Goal: Task Accomplishment & Management: Manage account settings

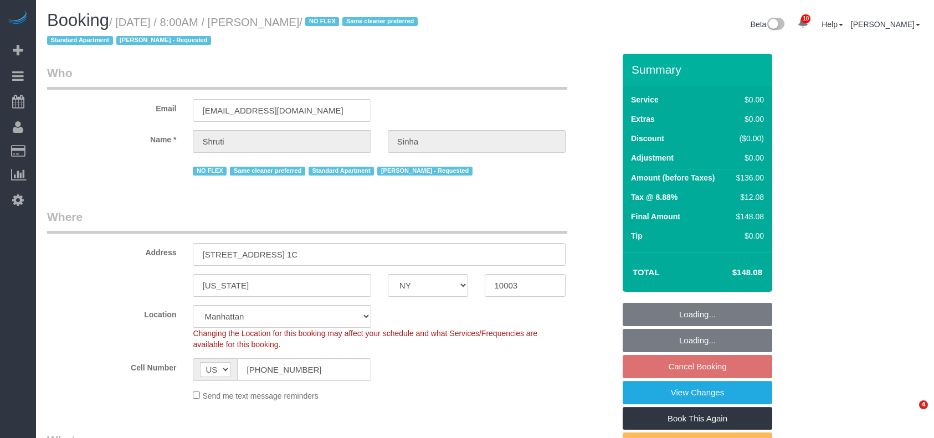
select select "NY"
select select "1"
select select "spot1"
select select "number:89"
select select "number:90"
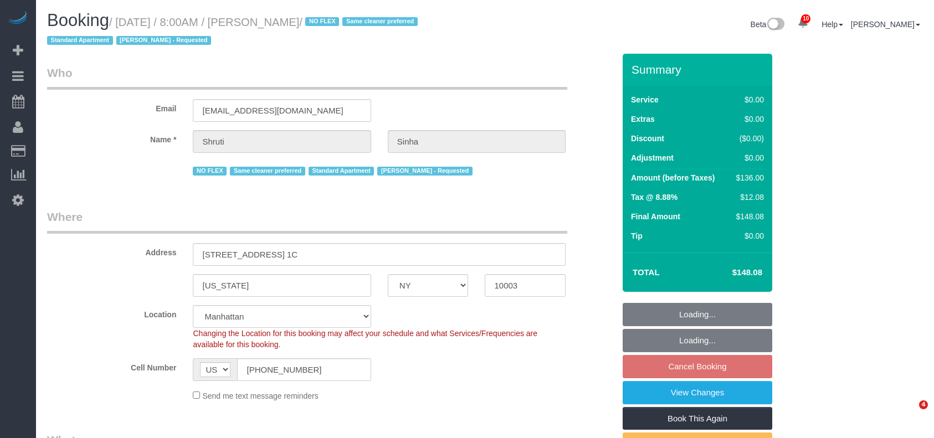
select select "number:15"
select select "number:5"
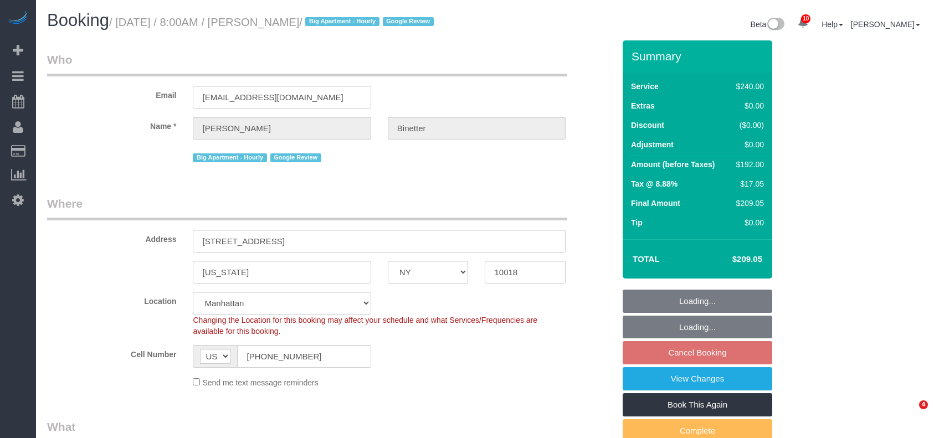
select select "NY"
select select "180"
select select "spot1"
select select "number:89"
select select "number:90"
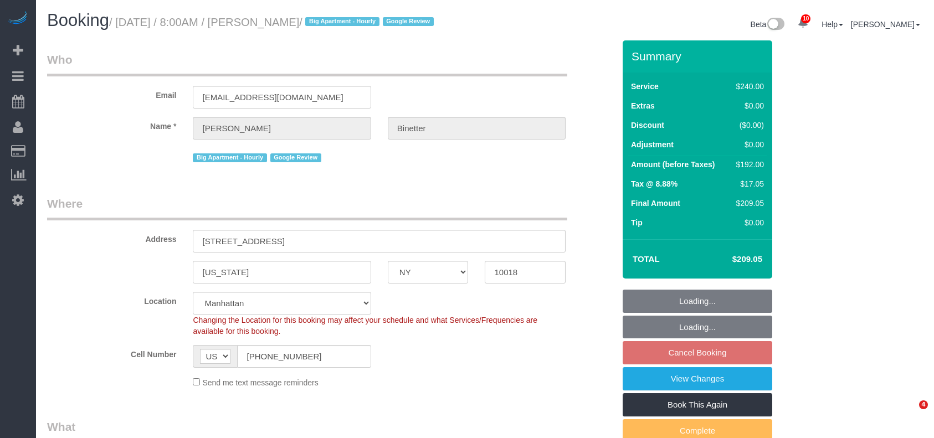
select select "number:15"
select select "number:5"
select select "NY"
select select "1"
select select "number:89"
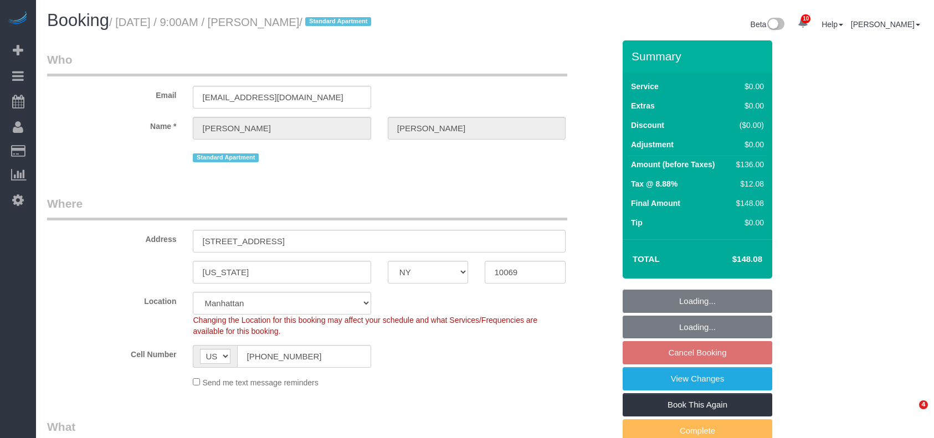
select select "number:90"
select select "number:15"
select select "number:5"
select select "spot60"
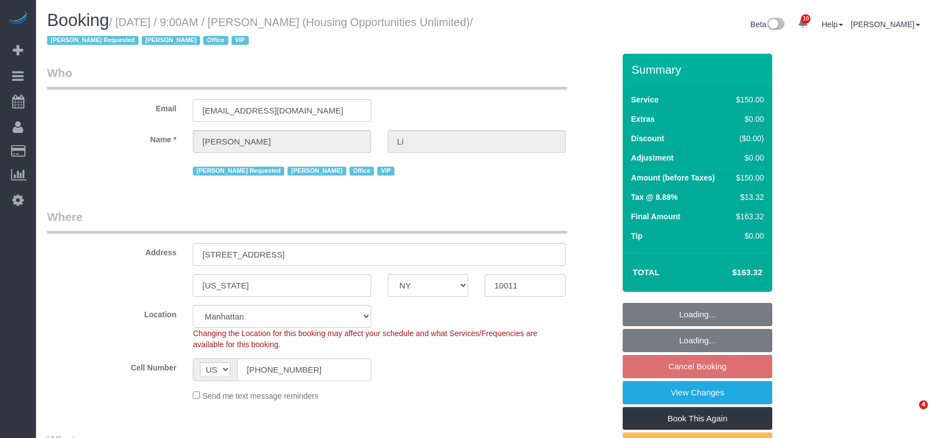
select select "NY"
select select "150"
select select "string:paypal"
select select "spot2"
select select "number:89"
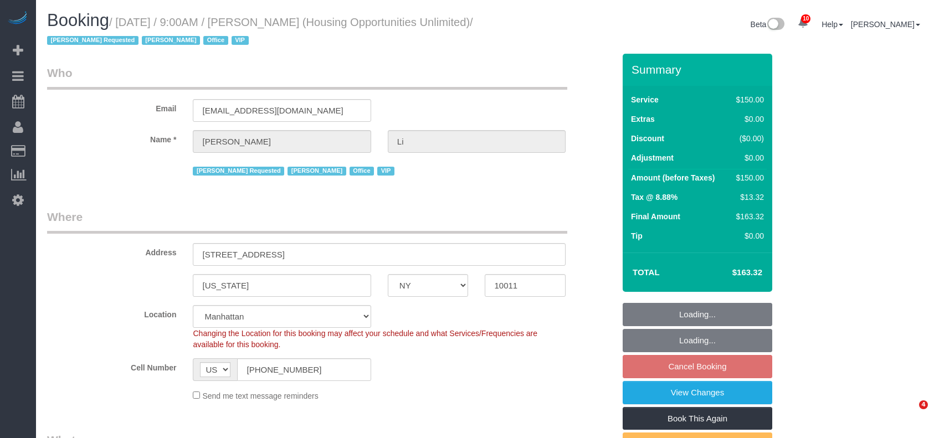
select select "number:90"
select select "number:15"
select select "number:7"
select select "54898"
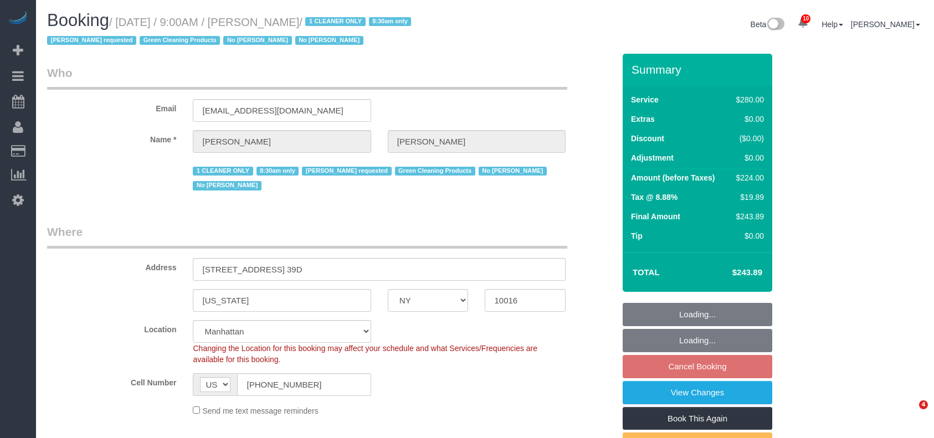
select select "NY"
select select "210"
select select "spot2"
select select "number:89"
select select "number:90"
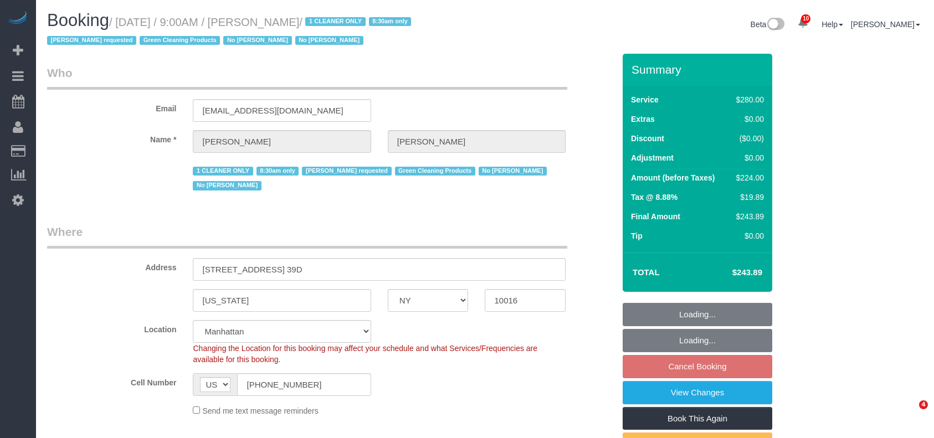
select select "number:15"
select select "number:5"
select select "NY"
select select "2"
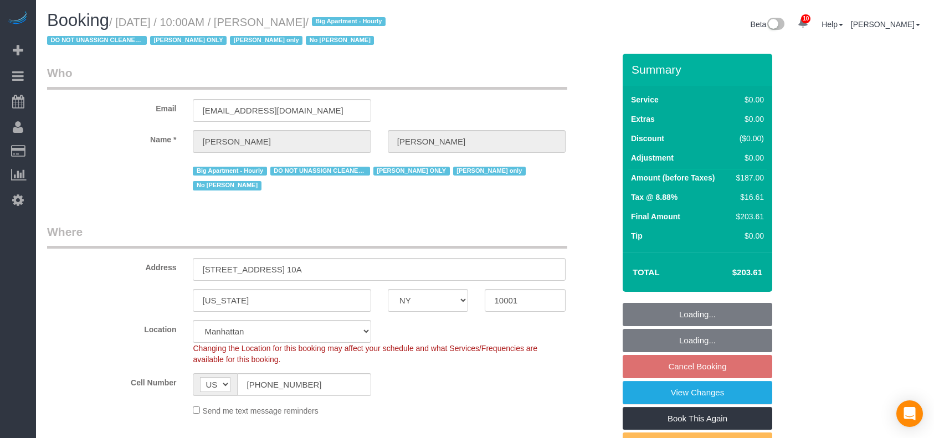
select select "string:stripe-pm_1RRmor4VGloSiKo75q03orw4"
select select "spot3"
select select "number:89"
select select "number:73"
select select "number:15"
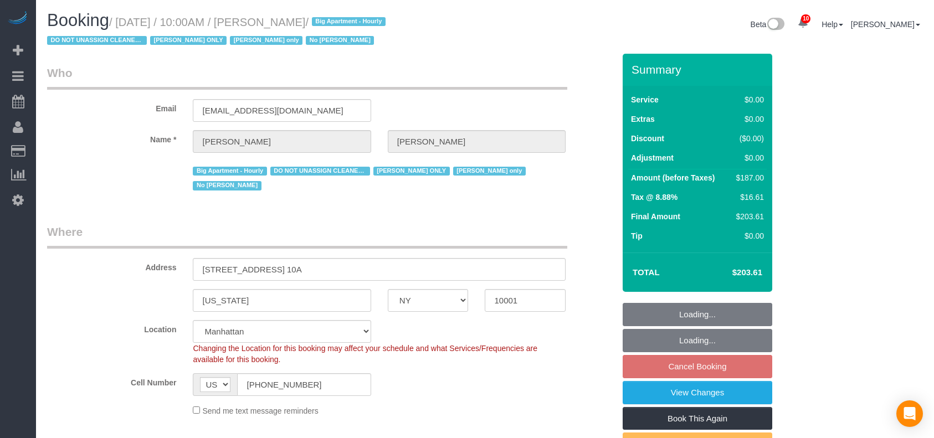
select select "number:5"
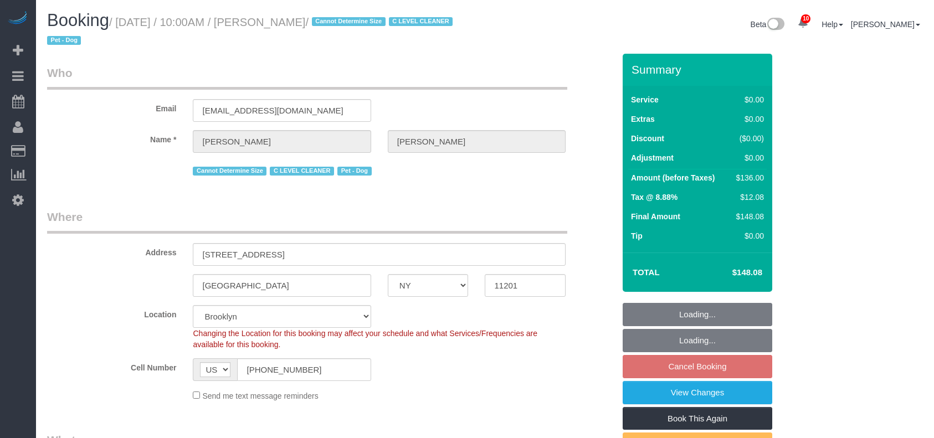
select select "NY"
select select "1"
select select "string:stripe-pm_1Nj3TP4VGloSiKo7GSDuJG2L"
select select "number:89"
select select "number:90"
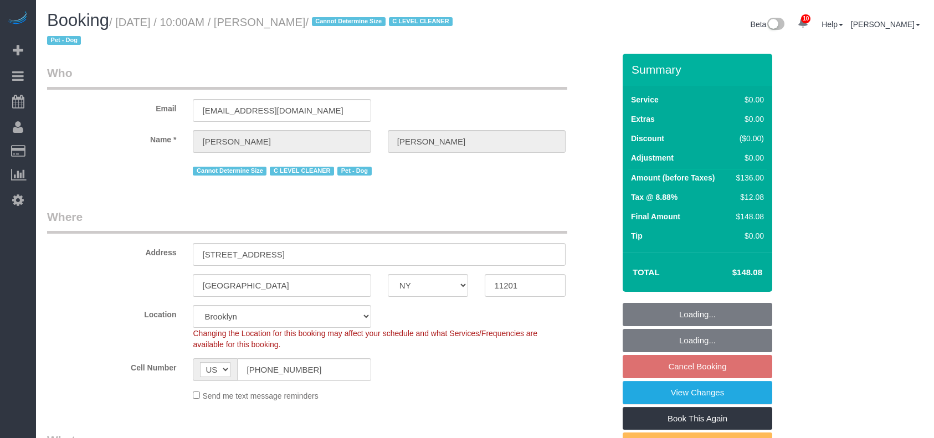
select select "number:13"
select select "number:6"
select select "spot63"
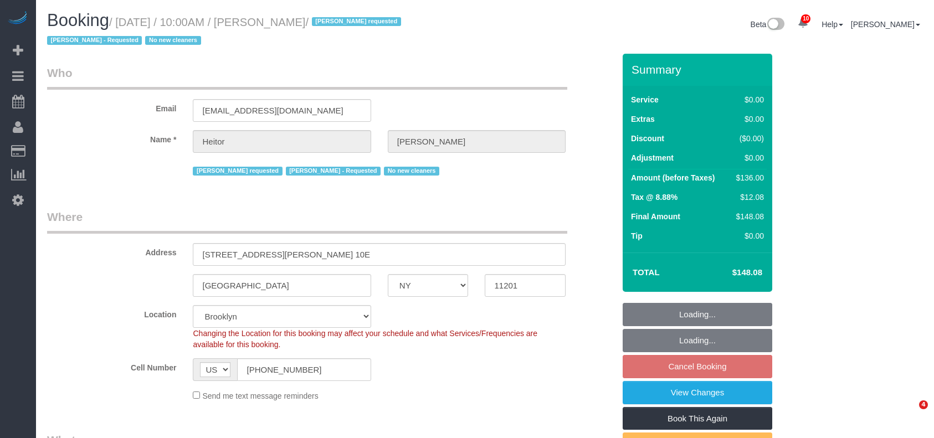
select select "NY"
select select "1"
select select "number:89"
select select "number:90"
select select "number:15"
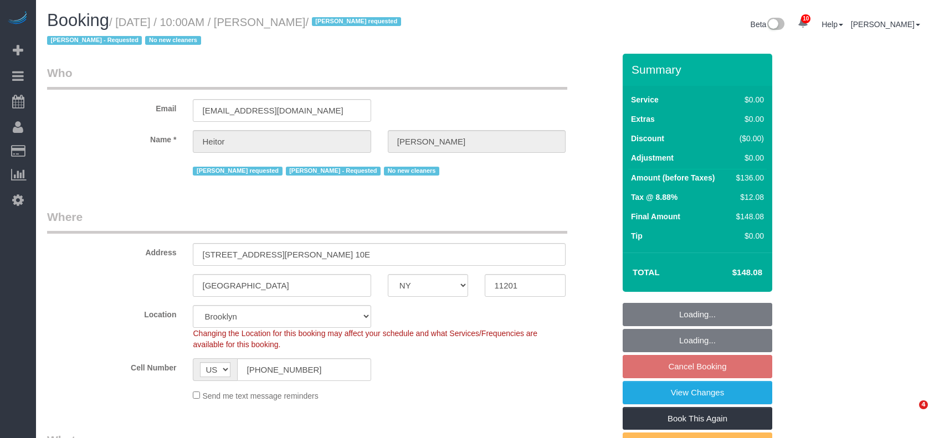
select select "number:5"
select select "spot63"
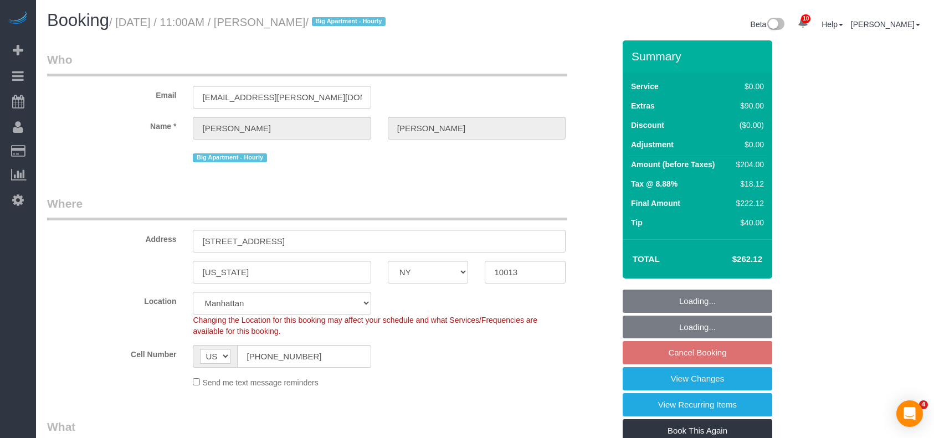
select select "NY"
select select "spot4"
select select "number:89"
select select "number:90"
select select "number:15"
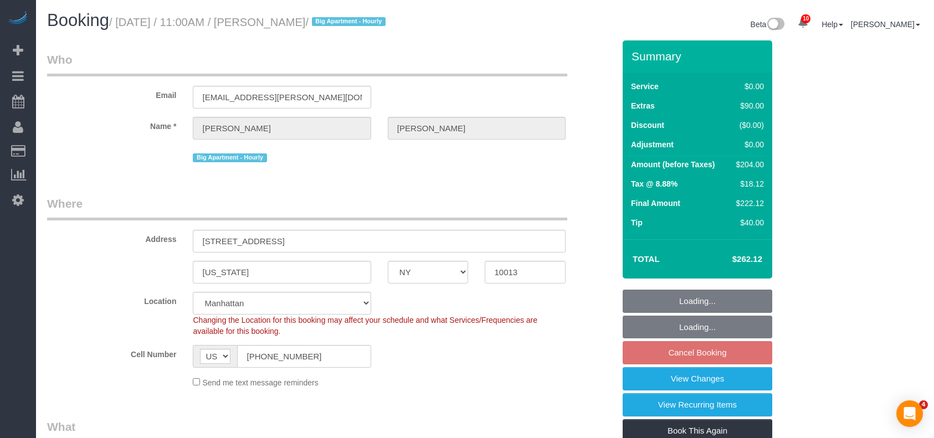
select select "number:5"
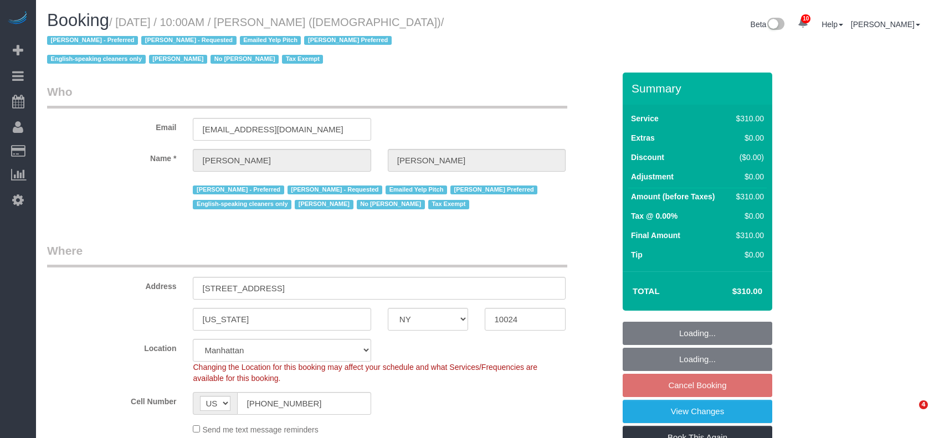
select select "NY"
select select "300"
select select "spot3"
select select "number:89"
select select "number:90"
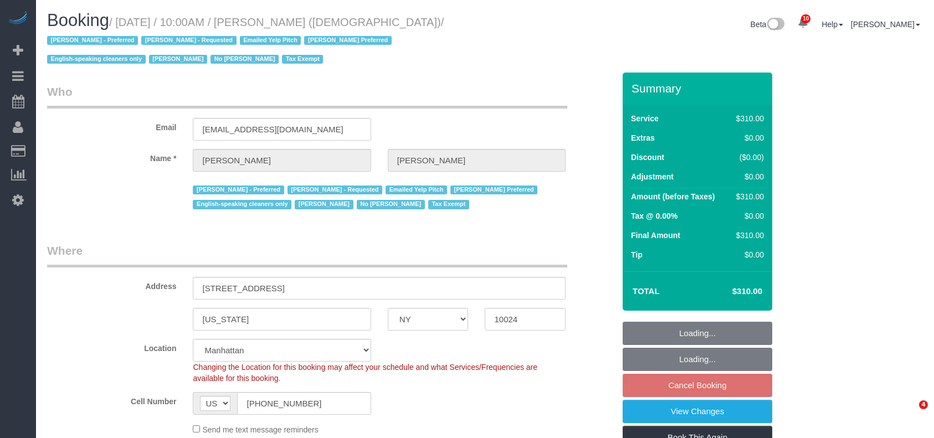
select select "number:15"
select select "number:7"
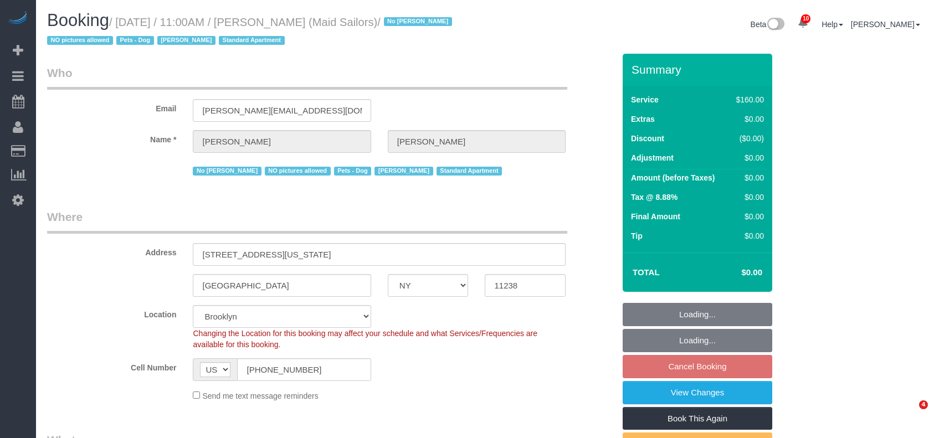
select select "NY"
select select "number:89"
select select "number:90"
select select "number:13"
select select "number:5"
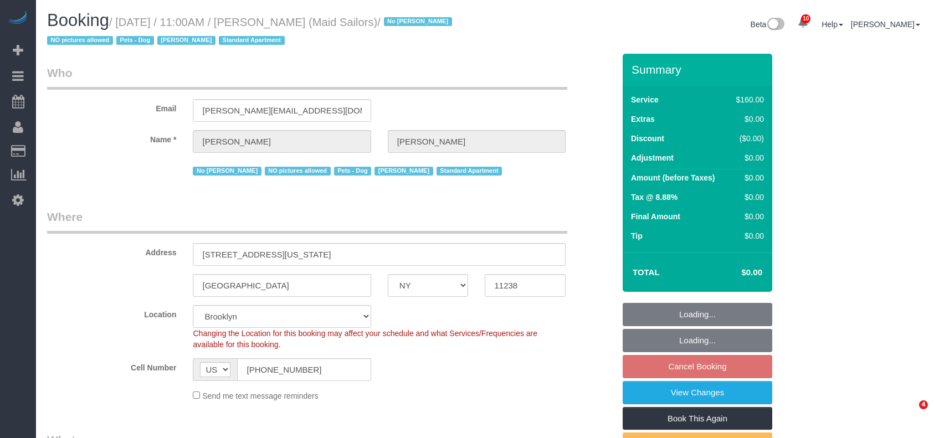
select select "spot64"
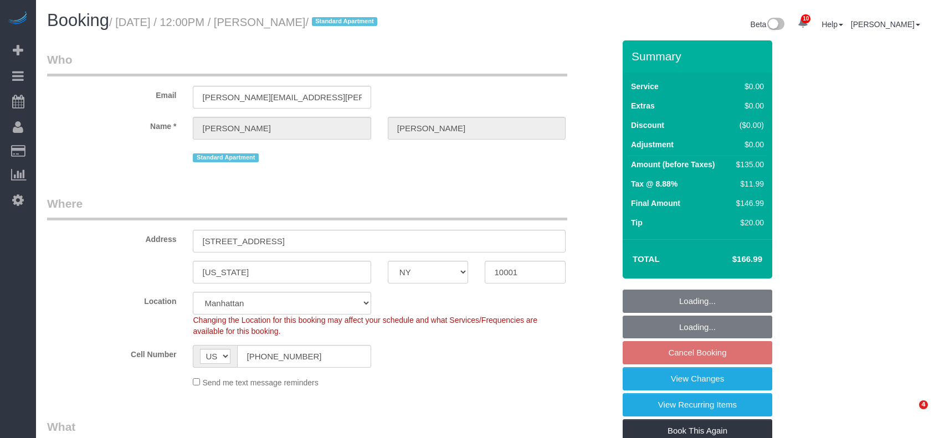
select select "NY"
select select "spot5"
select select "number:89"
select select "number:90"
select select "number:15"
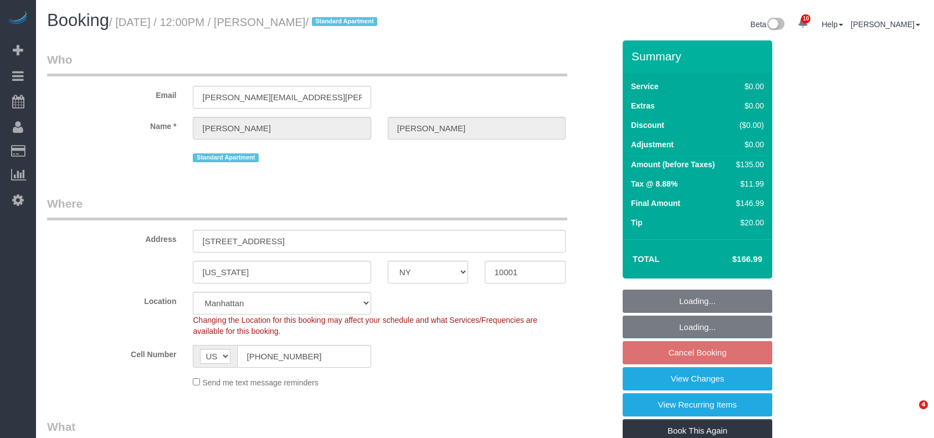
select select "number:5"
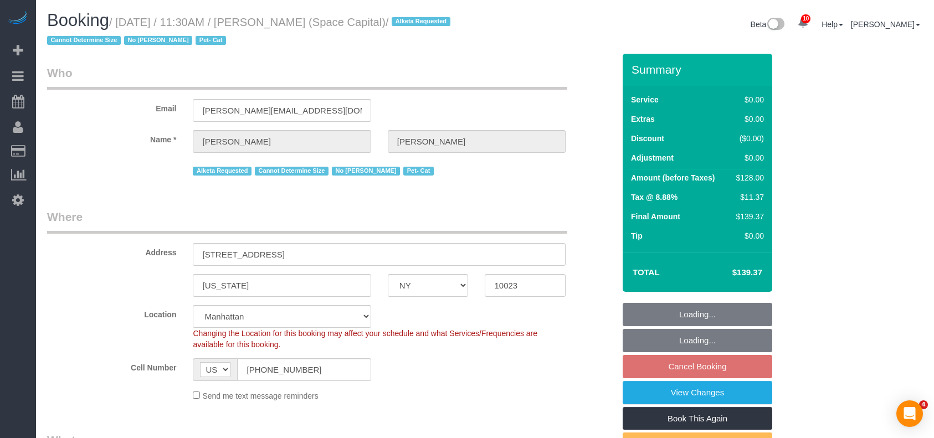
select select "NY"
select select "1"
select select "number:89"
select select "number:90"
select select "number:14"
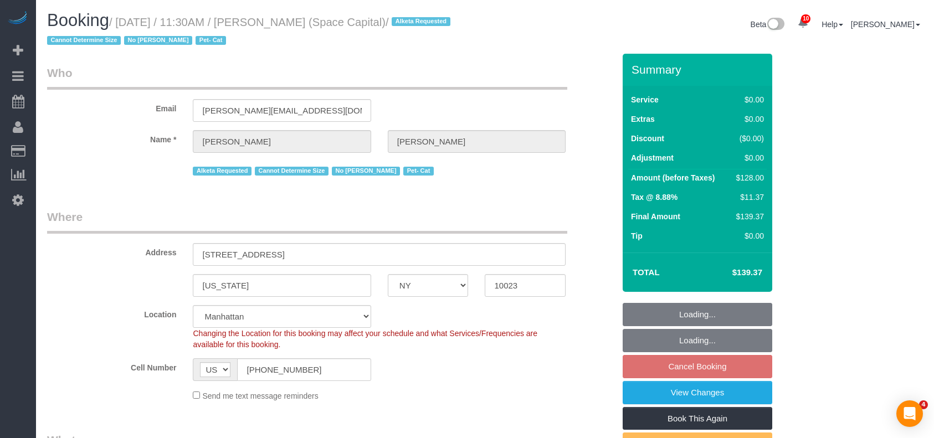
select select "number:6"
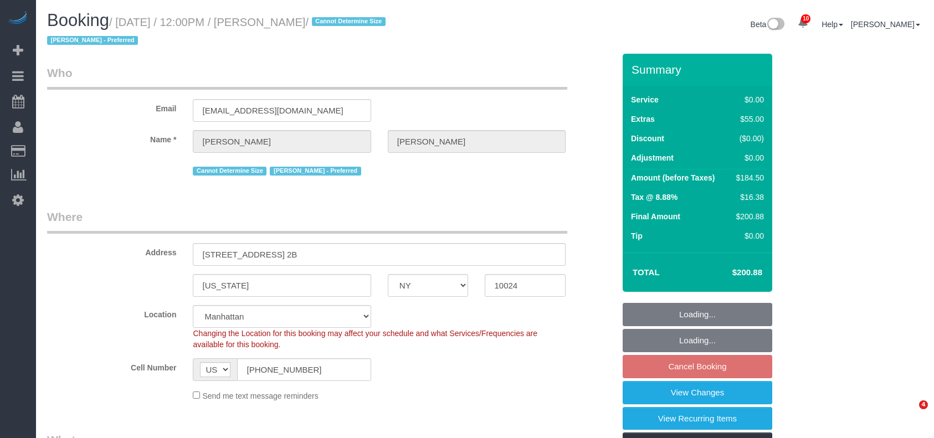
select select "NY"
select select "number:89"
select select "number:90"
select select "number:15"
select select "number:5"
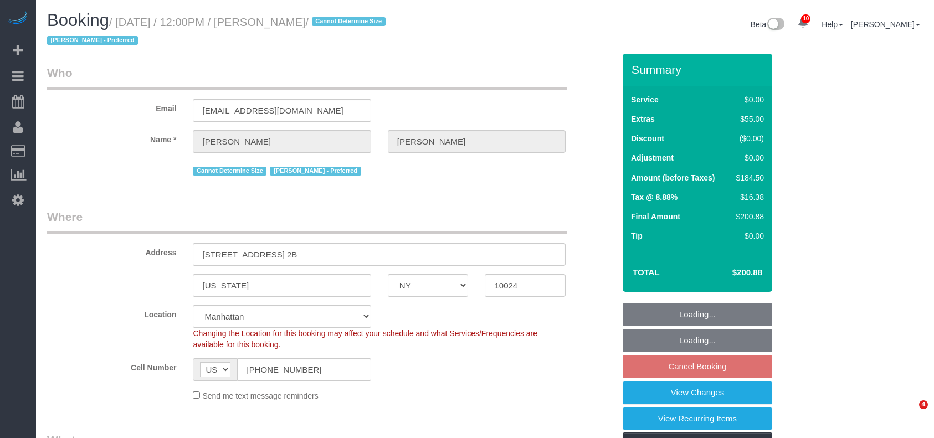
select select "spot63"
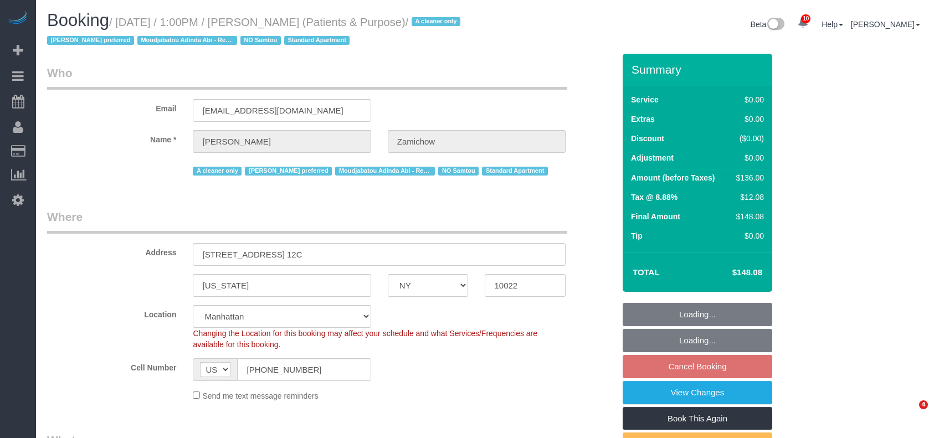
select select "NY"
select select "1"
select select "string:stripe-pm_1QChMk4VGloSiKo73YhVfFtE"
select select "spot64"
select select "number:89"
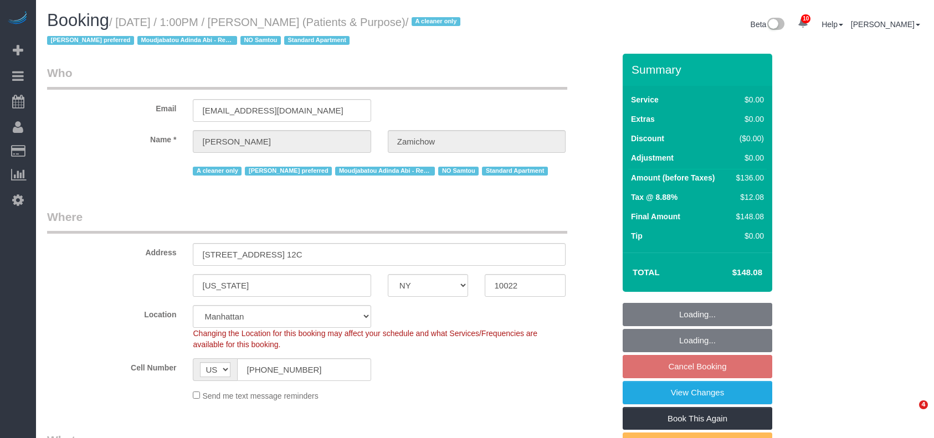
select select "number:90"
select select "number:15"
select select "number:7"
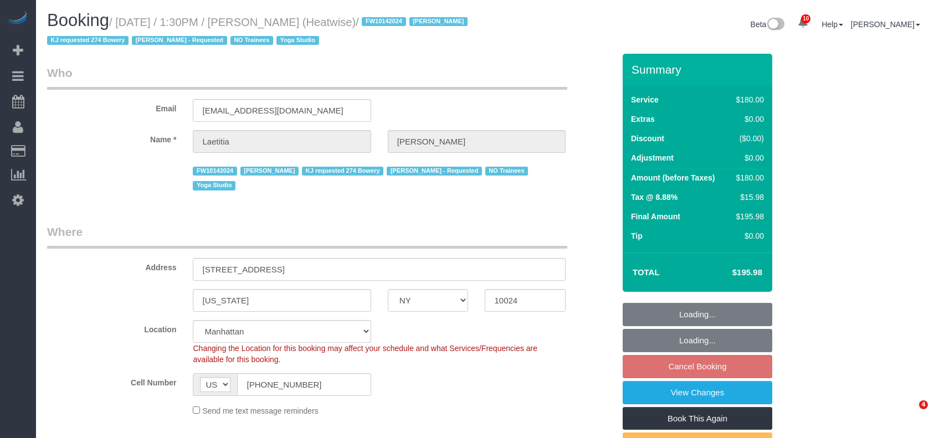
select select "NY"
select select "180"
select select "number:89"
select select "number:90"
select select "number:15"
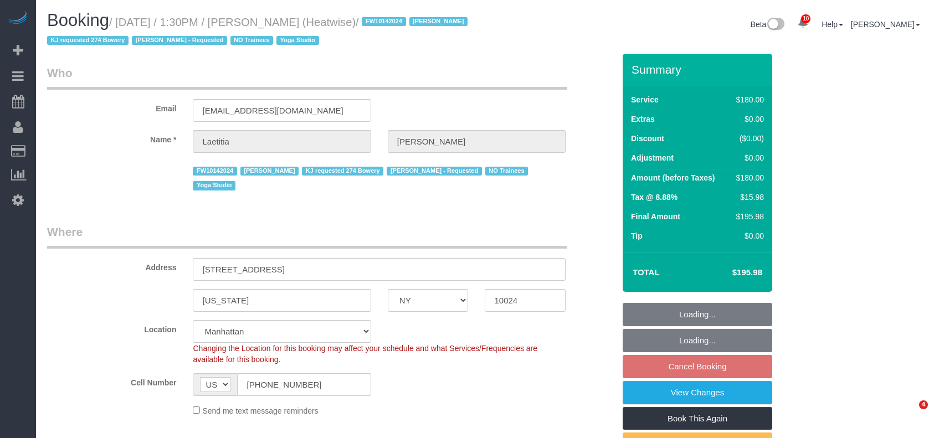
select select "number:7"
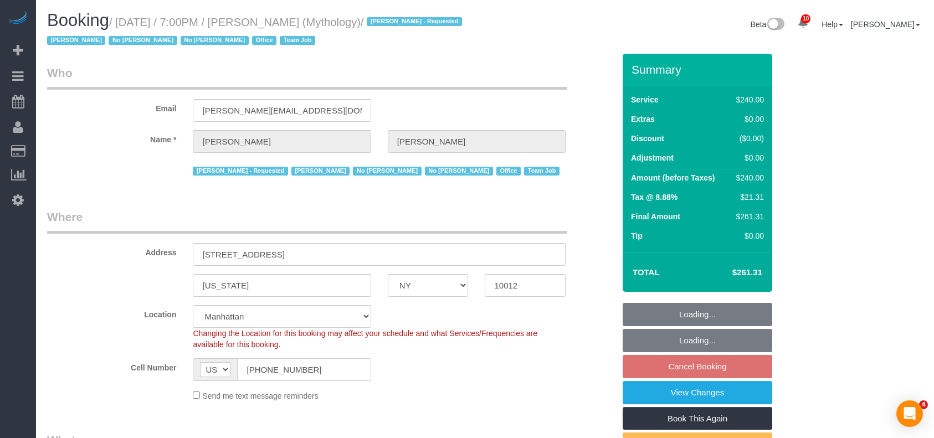
select select "NY"
select select "2"
select select "120"
select select "spot11"
select select "number:89"
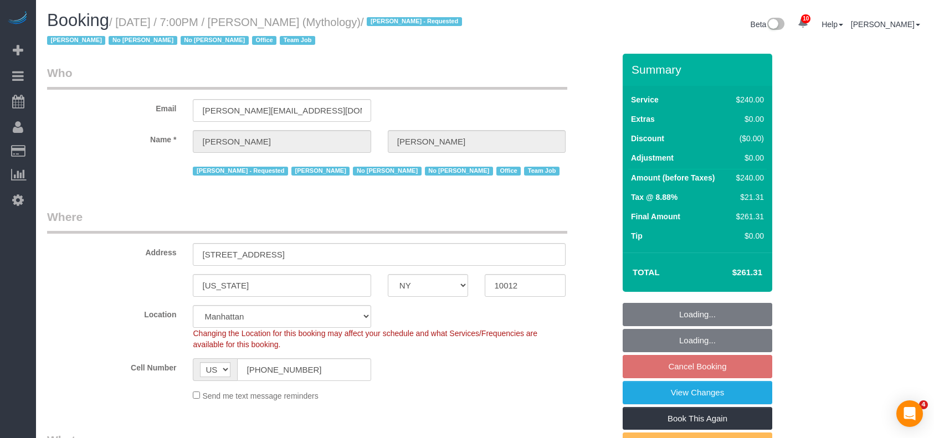
select select "number:90"
select select "number:15"
select select "number:7"
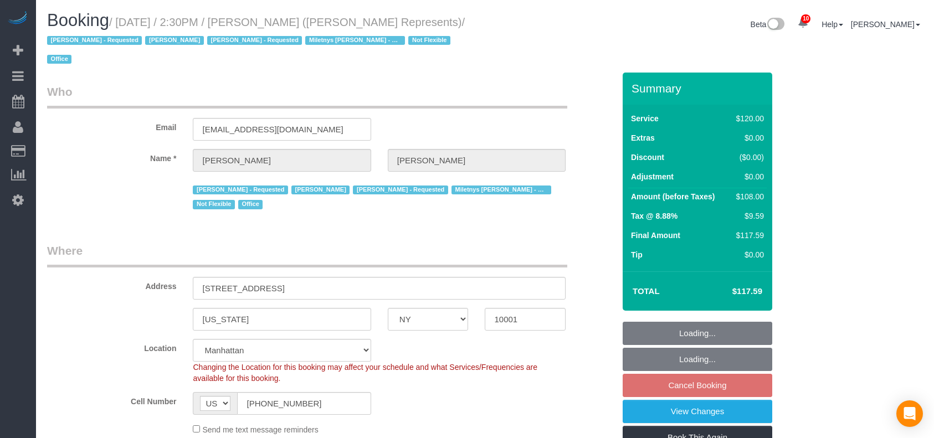
select select "NY"
select select "90"
select select "number:89"
select select "number:90"
select select "number:15"
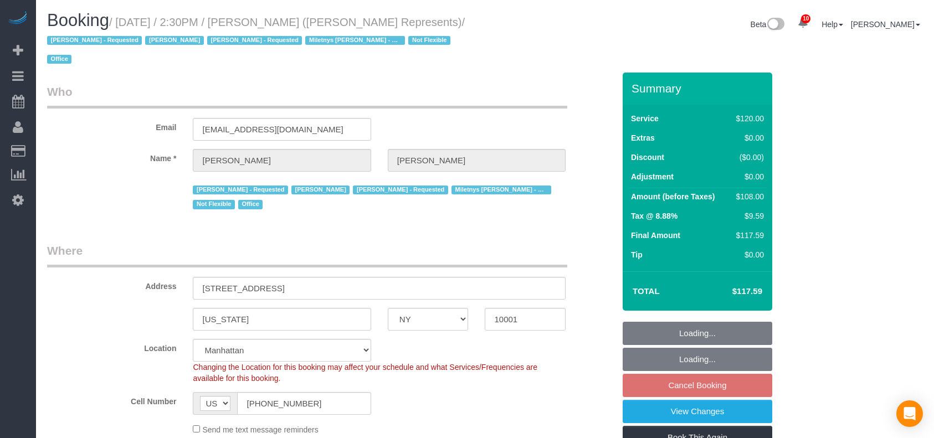
select select "number:5"
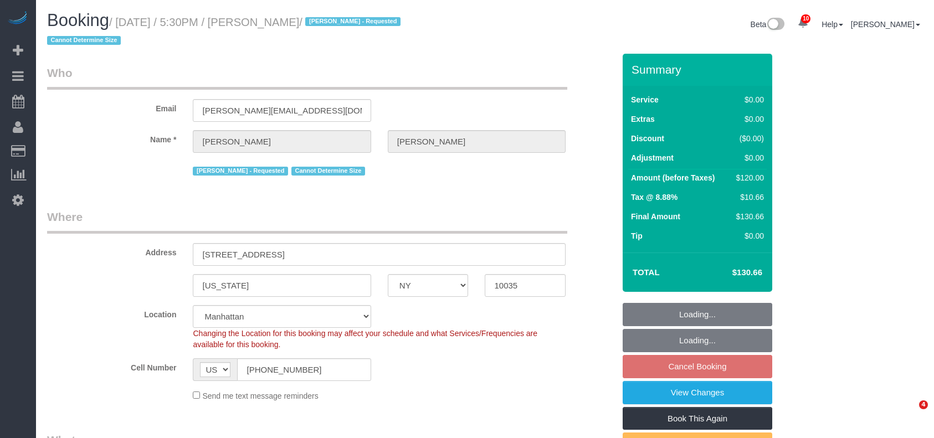
select select "NY"
select select "string:stripe-pm_1RNZ9t4VGloSiKo7bDyXvmZO"
select select "number:89"
select select "number:90"
select select "number:15"
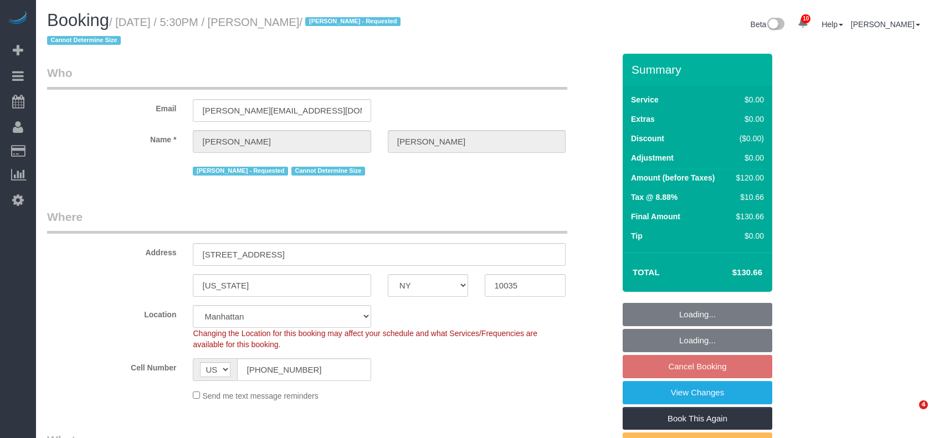
select select "number:5"
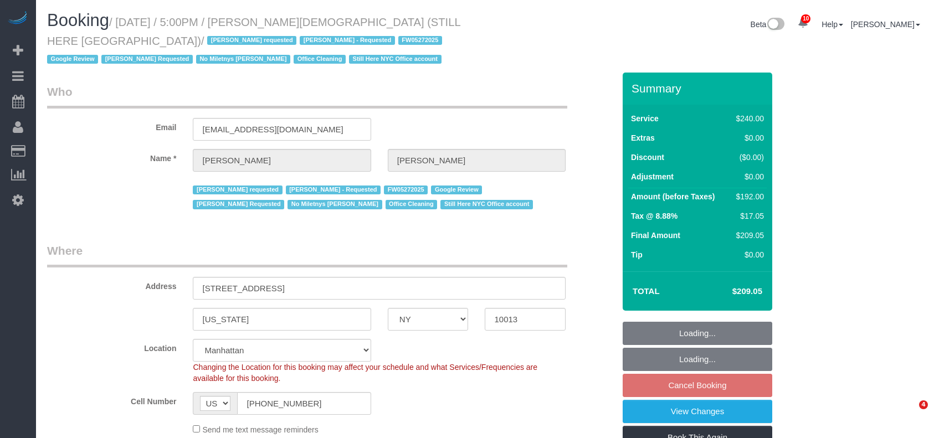
select select "NY"
select select "180"
select select "number:89"
select select "number:90"
select select "number:15"
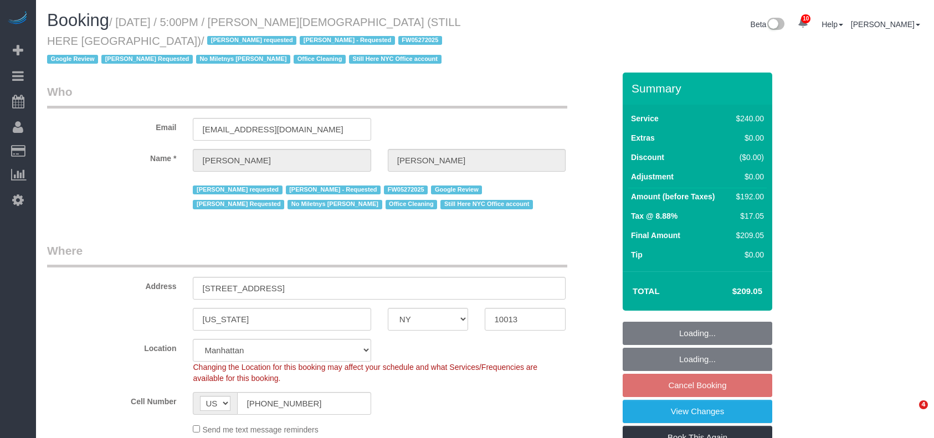
select select "number:5"
select select "spot67"
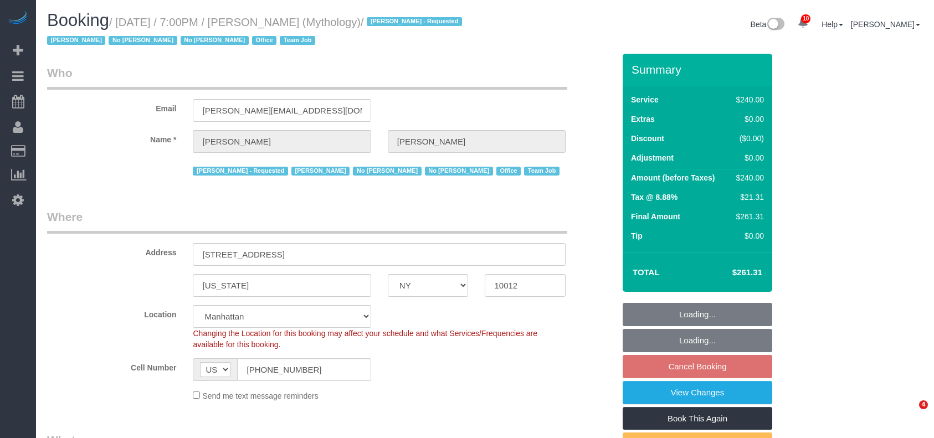
select select "NY"
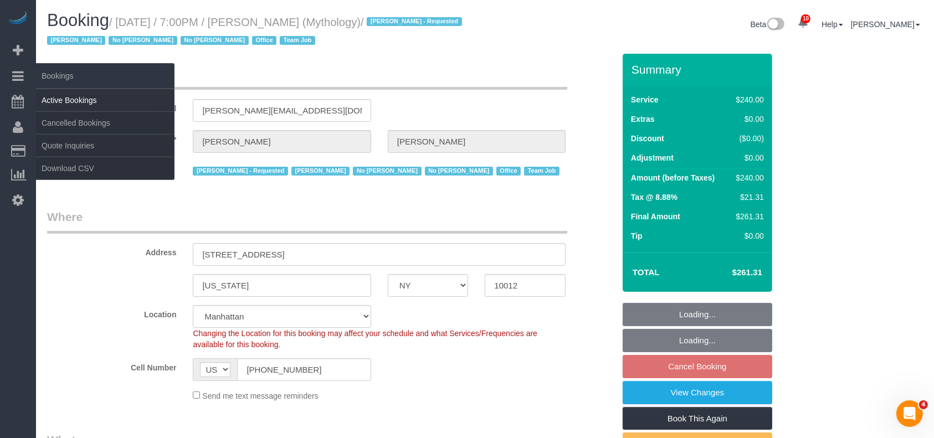
select select "string:stripe-card_1F0CXe4VGloSiKo7V7BiKmvB"
click at [65, 100] on link "Active Bookings" at bounding box center [105, 100] width 138 height 22
select select "object:11720"
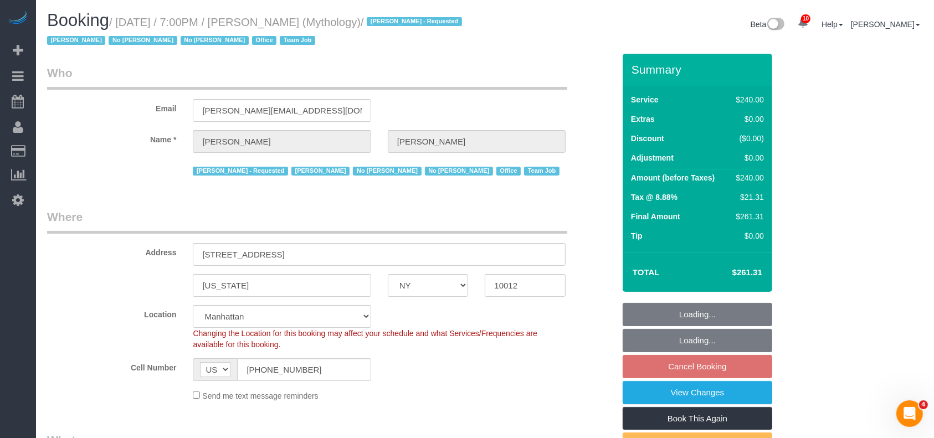
select select "spot70"
select select "number:89"
select select "number:90"
select select "number:15"
select select "number:7"
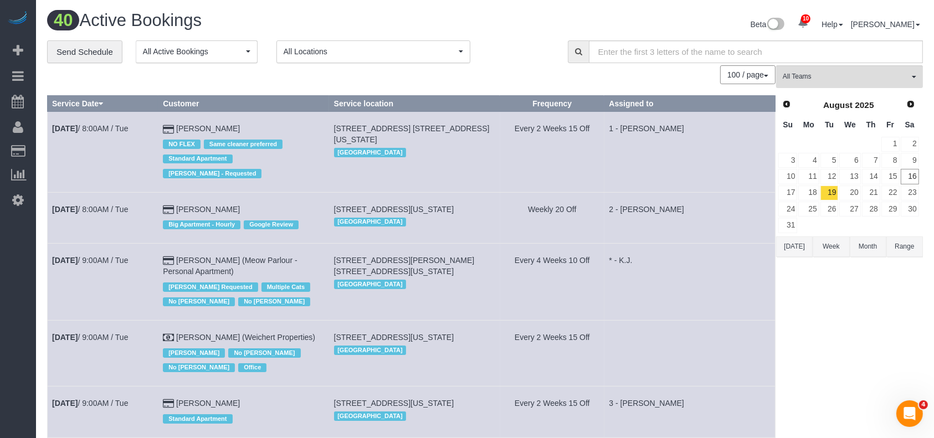
click at [530, 55] on div "**********" at bounding box center [299, 51] width 504 height 23
click at [497, 35] on div "Beta 10 Your Notifications You have 0 alerts × You have 5 to charge for 08/15/2…" at bounding box center [708, 25] width 446 height 29
click at [617, 16] on div "Beta 10 Your Notifications You have 0 alerts × You have 5 to charge for 08/15/2…" at bounding box center [708, 25] width 446 height 29
